Goal: Task Accomplishment & Management: Manage account settings

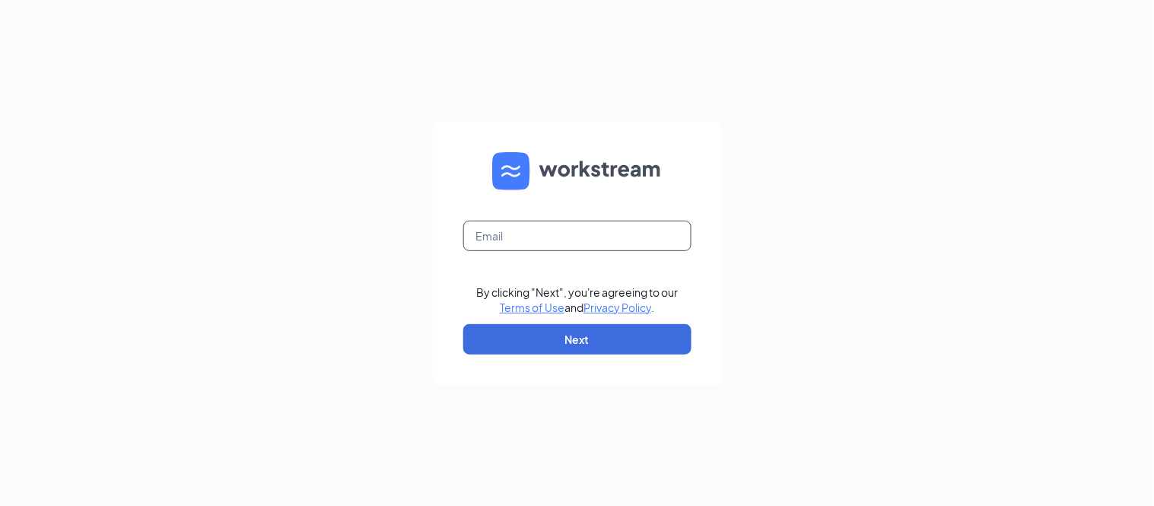
click at [590, 236] on input "text" at bounding box center [577, 236] width 228 height 30
type input "cfa.hr.director@gmail.com"
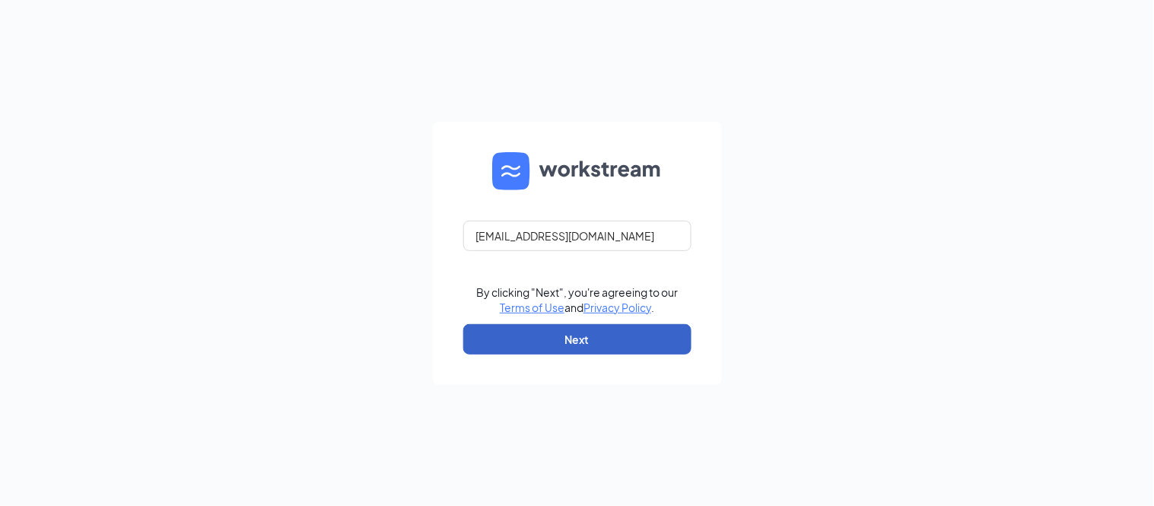
click at [614, 340] on button "Next" at bounding box center [577, 339] width 228 height 30
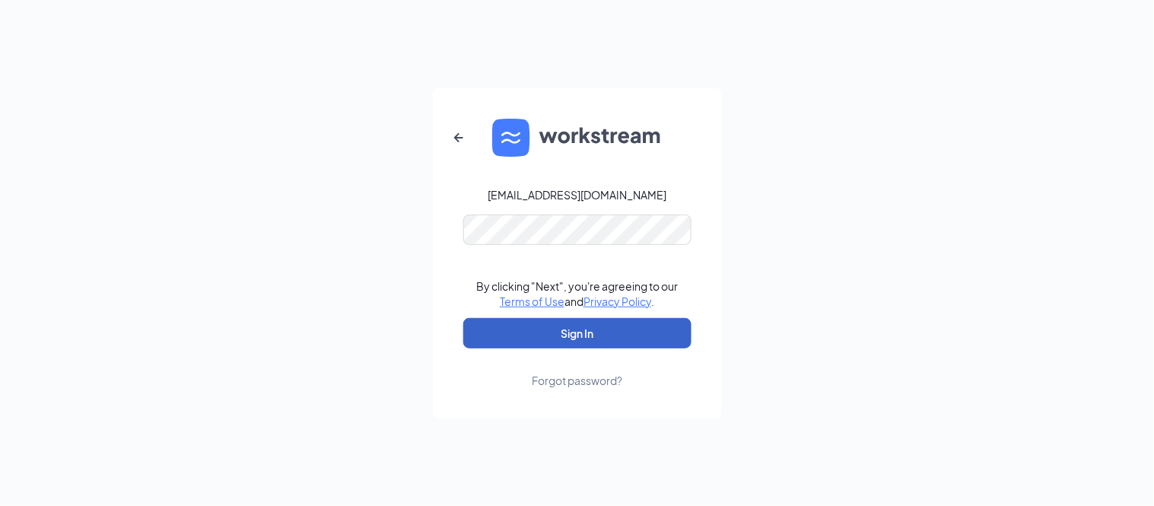
click at [617, 333] on button "Sign In" at bounding box center [577, 333] width 228 height 30
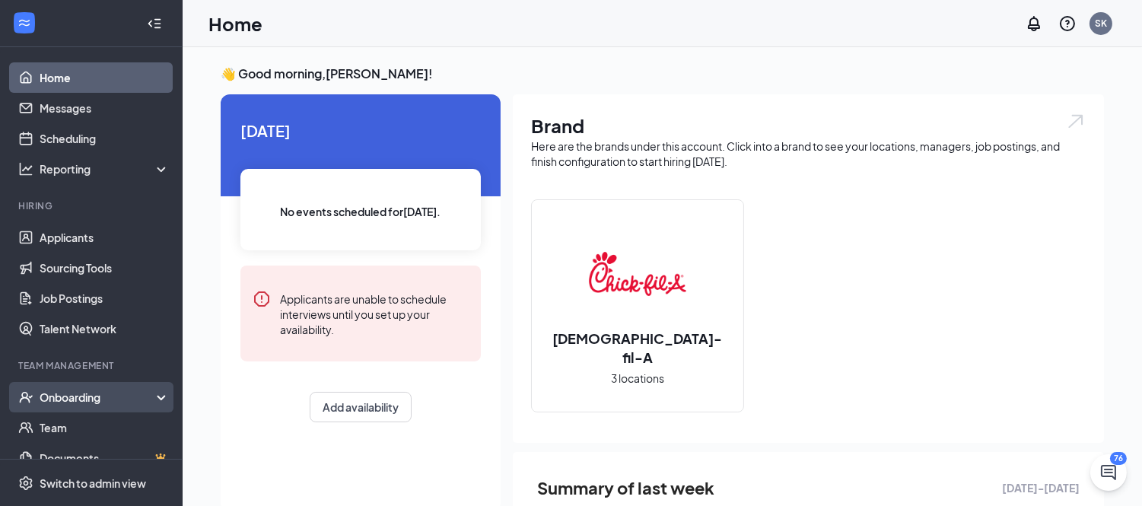
click at [77, 389] on div "Onboarding" at bounding box center [98, 396] width 117 height 15
click at [84, 424] on link "Overview" at bounding box center [105, 427] width 130 height 30
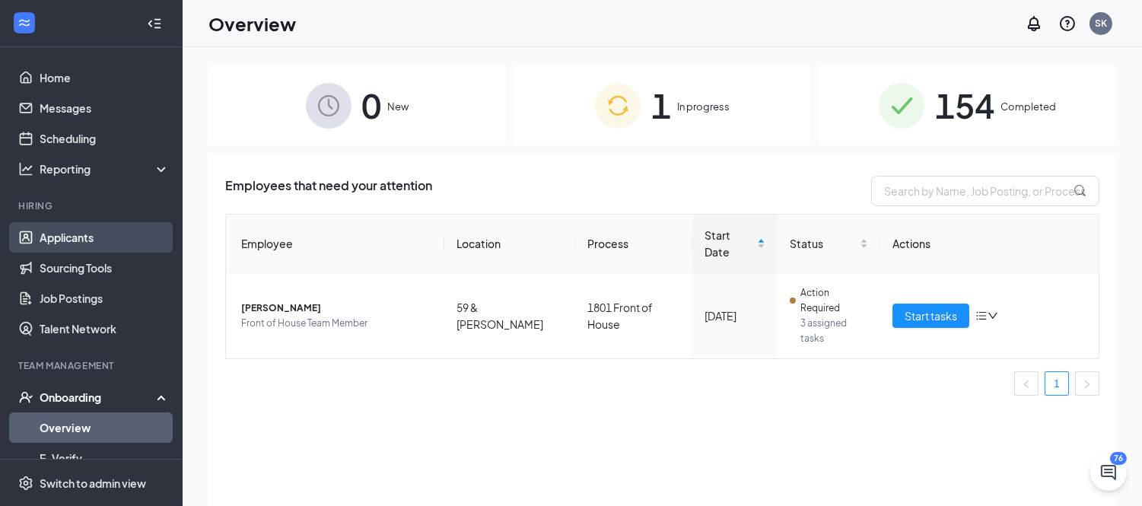
click at [102, 233] on link "Applicants" at bounding box center [105, 237] width 130 height 30
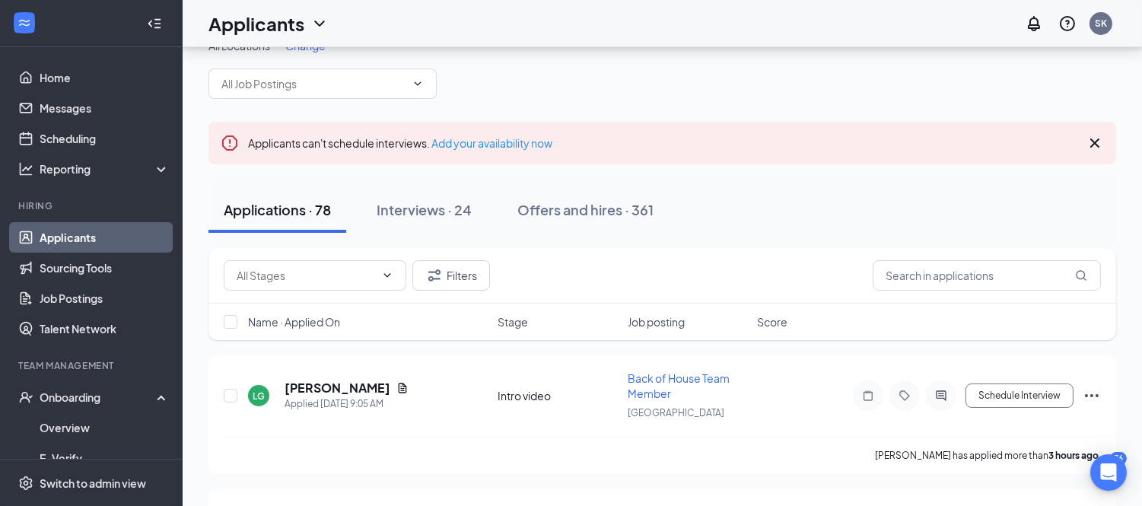
scroll to position [56, 0]
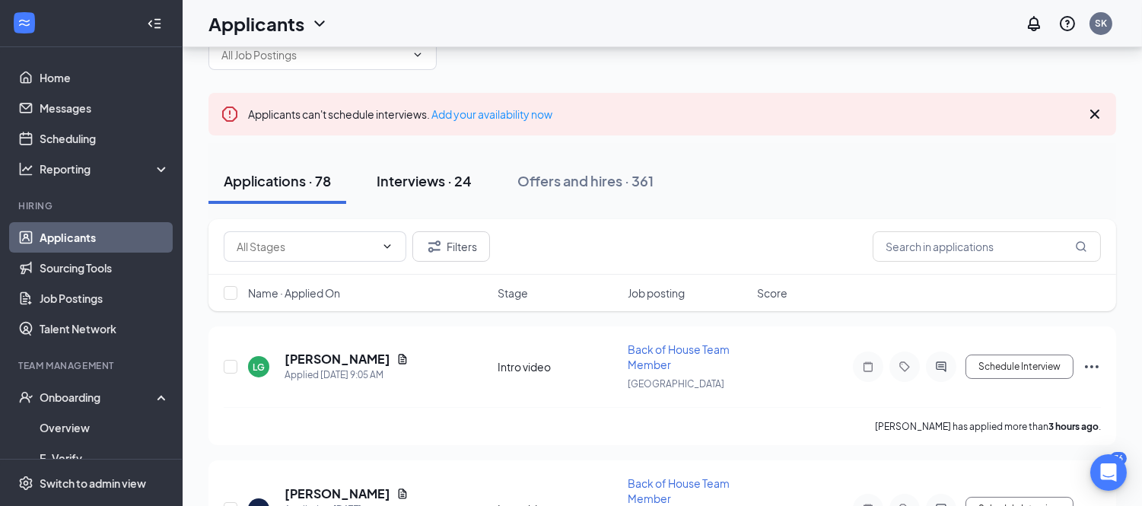
click at [423, 177] on div "Interviews · 24" at bounding box center [424, 180] width 95 height 19
